Goal: Use online tool/utility: Utilize a website feature to perform a specific function

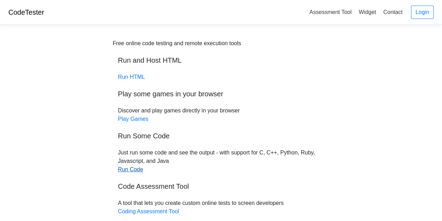
click at [133, 170] on link "Run Code" at bounding box center [130, 169] width 25 height 6
click at [140, 75] on link "Run HTML" at bounding box center [131, 77] width 27 height 6
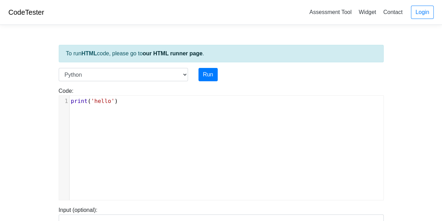
scroll to position [3, 0]
click at [131, 108] on div "xxxxxxxxxx 1 print ( 'hello' )" at bounding box center [226, 152] width 335 height 115
click at [142, 68] on select "C C++ Go Java Javascript Python Ruby" at bounding box center [123, 74] width 129 height 13
select select "cpp"
click at [59, 68] on select "C C++ Go Java Javascript Python Ruby" at bounding box center [123, 74] width 129 height 13
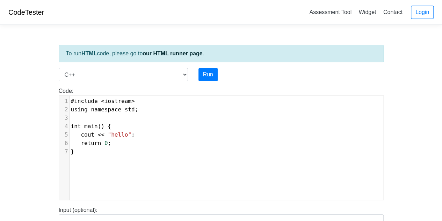
type textarea "#include <iostream> using namespace std; int main() { cout << "hello"; return 0…"
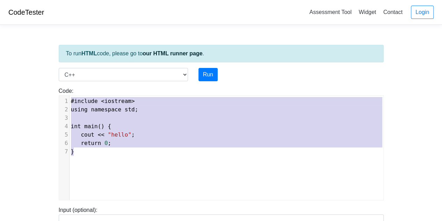
drag, startPoint x: 132, startPoint y: 164, endPoint x: 35, endPoint y: 72, distance: 134.7
click at [35, 72] on body "CodeTester Assessment Tool Widget Contact Login To run HTML code, please go to …" at bounding box center [221, 186] width 442 height 373
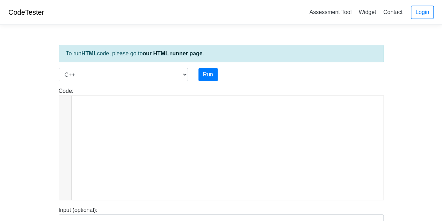
scroll to position [2043, 0]
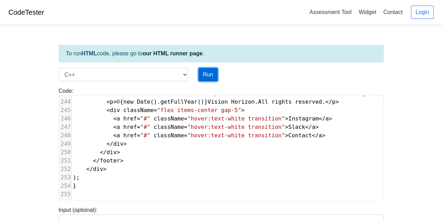
click at [207, 70] on button "Run" at bounding box center [208, 74] width 19 height 13
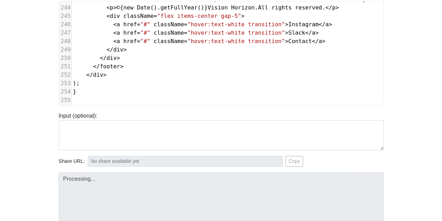
type input "[URL][DOMAIN_NAME]"
type textarea "Loremipsum dolors: Ametconsect Adipi Elitsed Doeius: temp.inc:01:78: utlab: etd…"
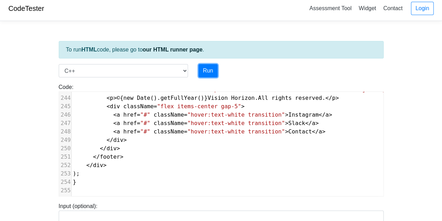
scroll to position [0, 0]
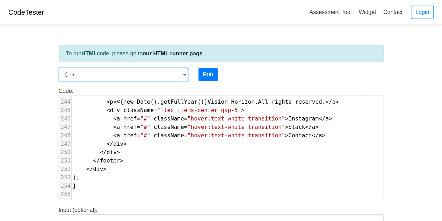
click at [154, 68] on select "C C++ Go Java Javascript Python Ruby" at bounding box center [123, 74] width 129 height 13
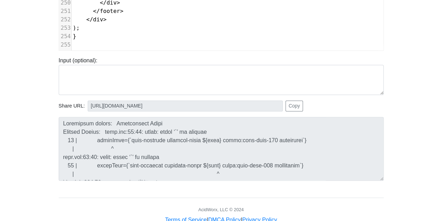
scroll to position [150, 0]
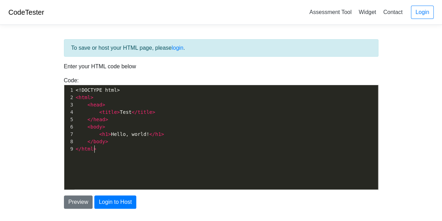
scroll to position [2, 0]
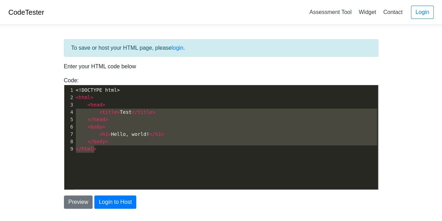
type textarea "<!DOCTYPE html> <html> <head> <title>Test</title> </head> <body> <h1>Hello, wor…"
drag, startPoint x: 137, startPoint y: 165, endPoint x: 48, endPoint y: 74, distance: 127.3
click at [48, 74] on body "CodeTester Assessment Tool Widget Contact Login To save or host your HTML page,…" at bounding box center [221, 126] width 442 height 252
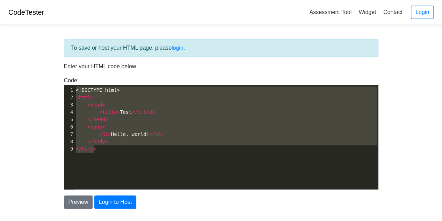
scroll to position [590, 0]
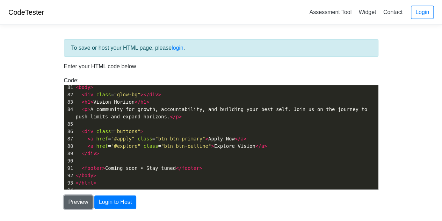
click at [69, 198] on button "Preview" at bounding box center [78, 201] width 29 height 13
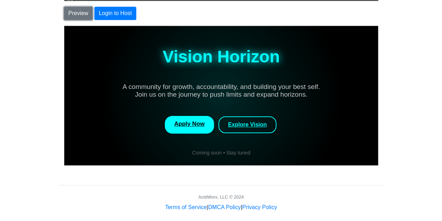
scroll to position [194, 0]
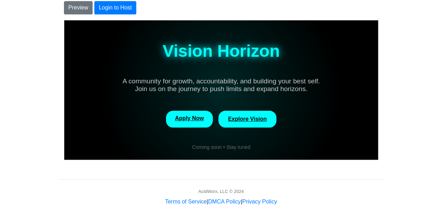
click at [246, 118] on link "Explore Vision" at bounding box center [247, 118] width 58 height 17
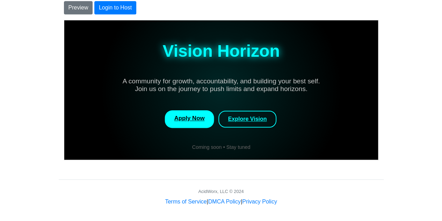
click at [190, 121] on link "Apply Now" at bounding box center [188, 118] width 49 height 17
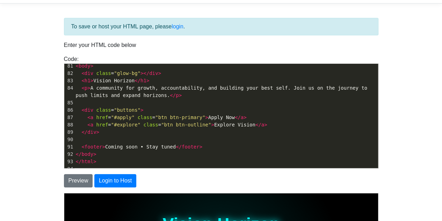
scroll to position [0, 0]
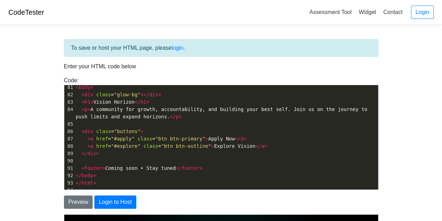
click at [227, 167] on pre "< footer > Coming soon • Stay tuned </ footer >" at bounding box center [226, 167] width 304 height 7
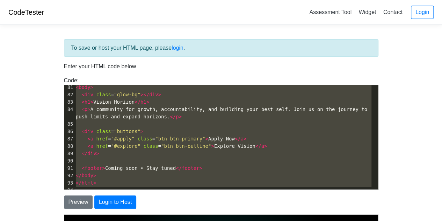
type textarea "<!DOCTYPE html> <html> <head> <title>Test</title> </head> <body> <h1>Hello, wor…"
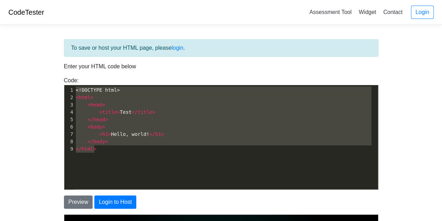
scroll to position [884, 0]
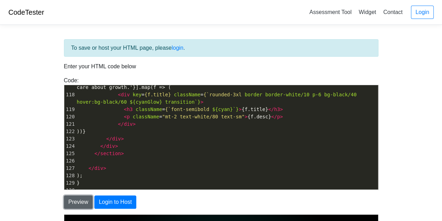
click at [84, 199] on button "Preview" at bounding box center [78, 201] width 29 height 13
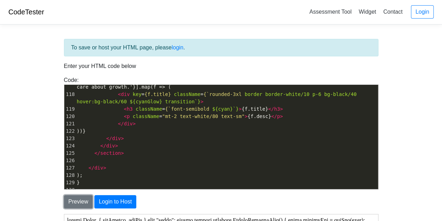
scroll to position [0, 0]
